Goal: Task Accomplishment & Management: Use online tool/utility

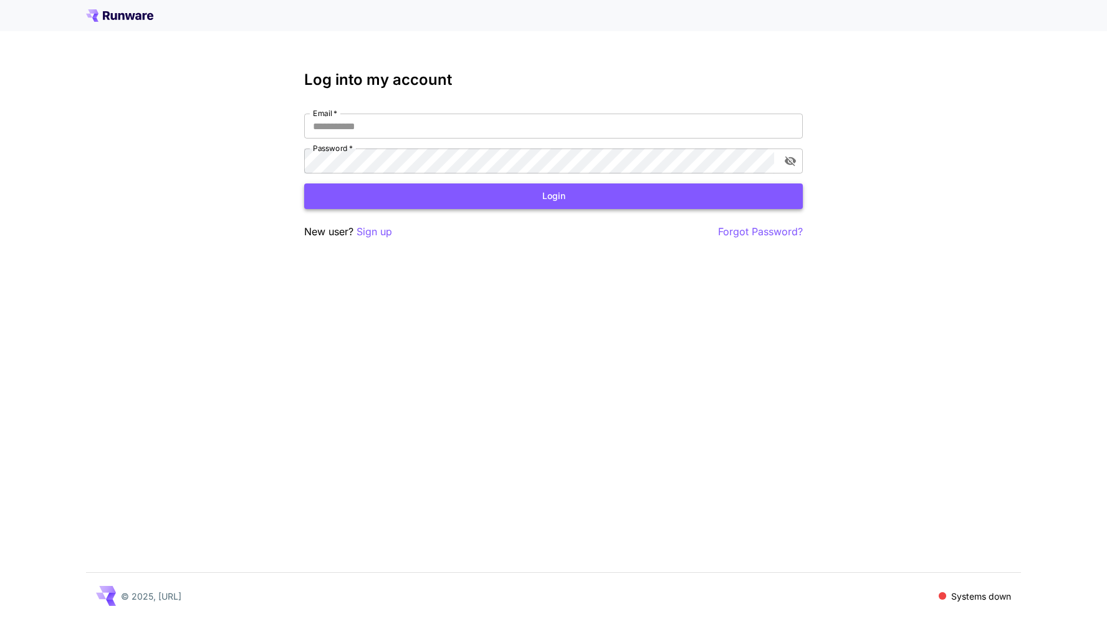
type input "**********"
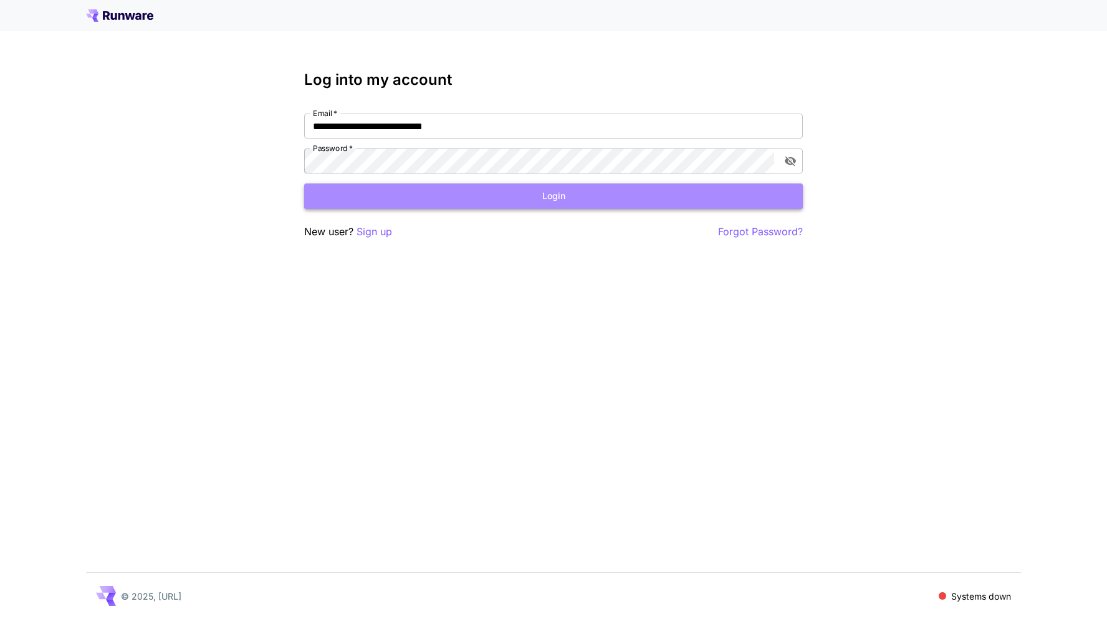
click at [492, 191] on button "Login" at bounding box center [553, 196] width 499 height 26
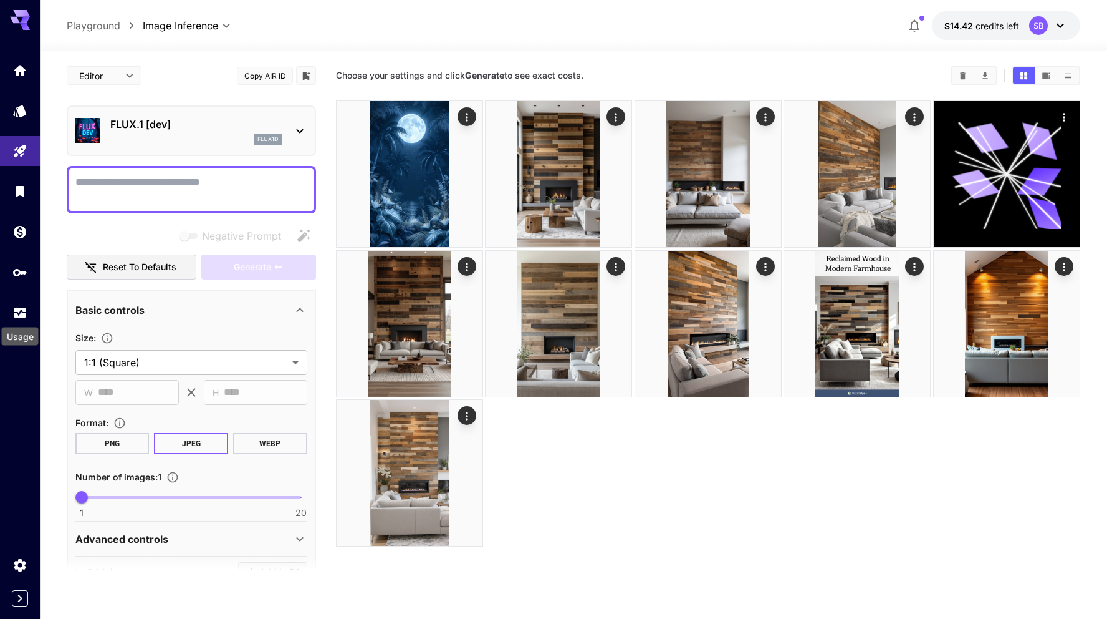
click at [17, 319] on div "Usage" at bounding box center [20, 333] width 39 height 28
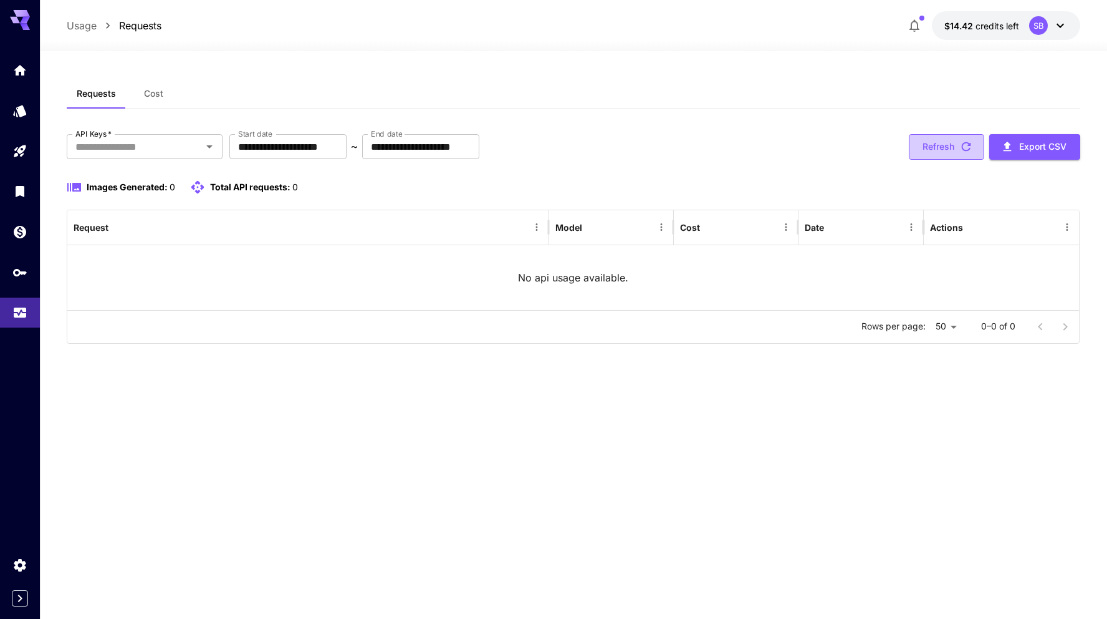
click at [931, 156] on button "Refresh" at bounding box center [946, 147] width 75 height 26
